Goal: Find specific page/section: Find specific page/section

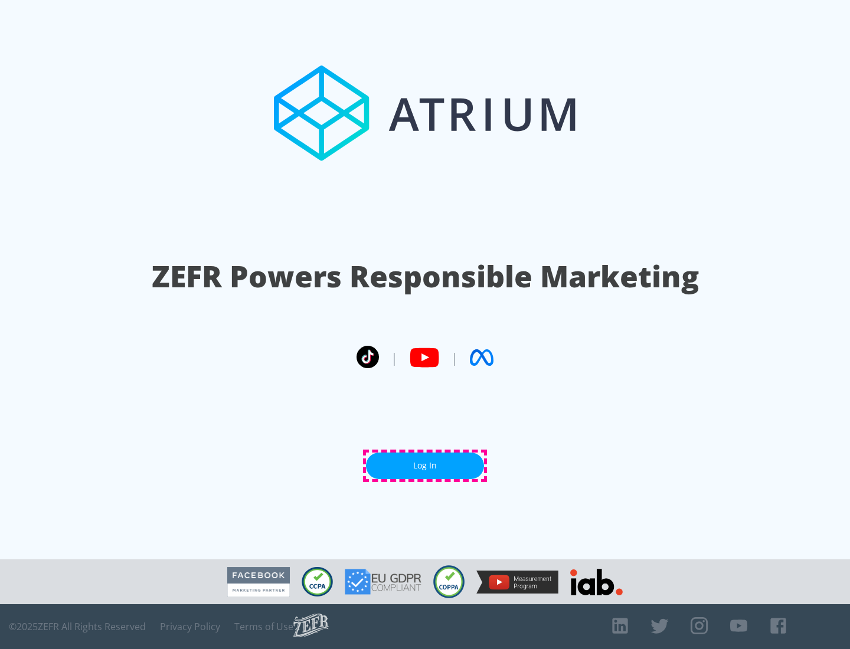
click at [425, 465] on link "Log In" at bounding box center [425, 466] width 118 height 27
